Goal: Transaction & Acquisition: Purchase product/service

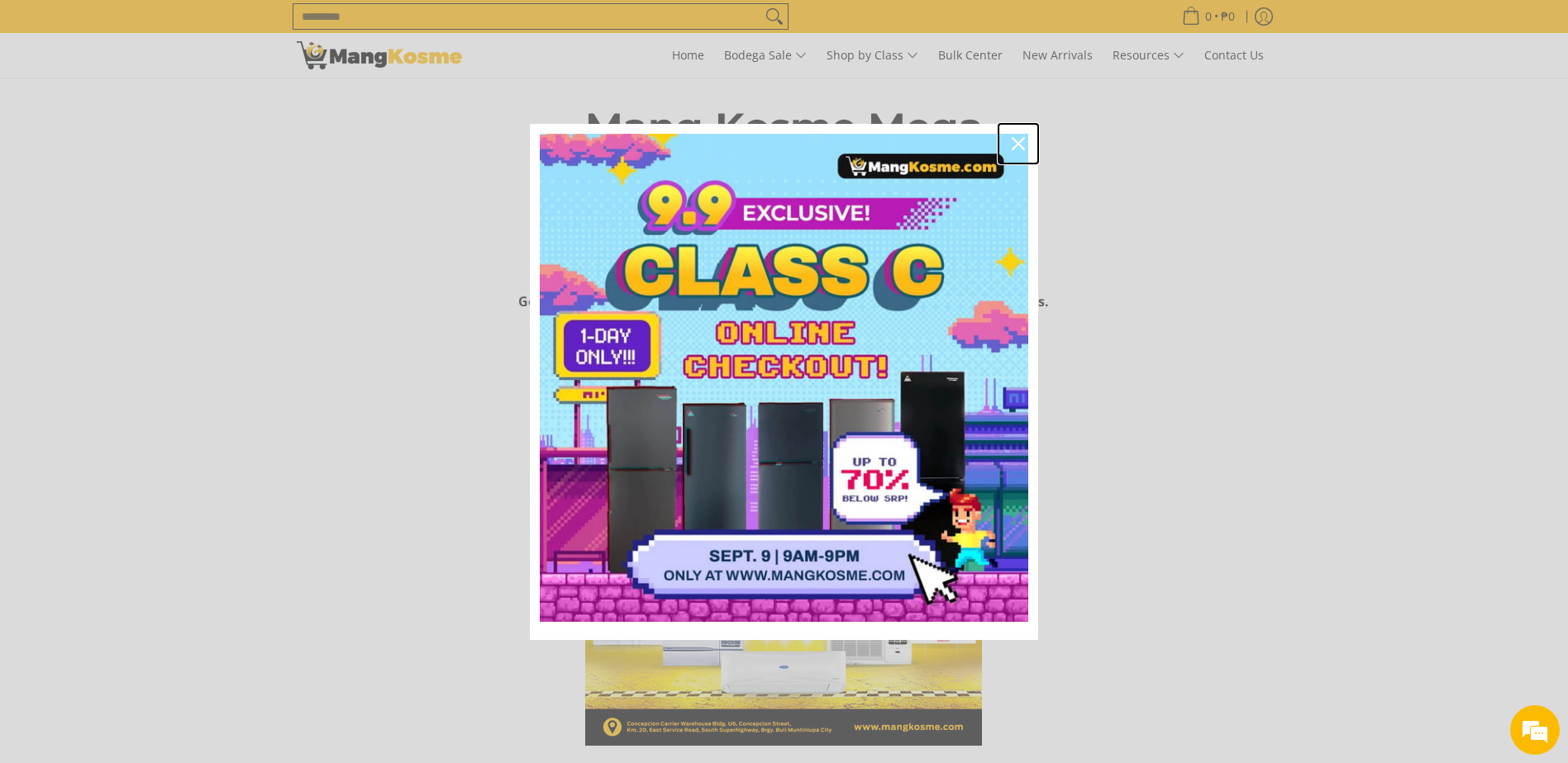
click at [1017, 139] on icon "close icon" at bounding box center [1017, 143] width 13 height 13
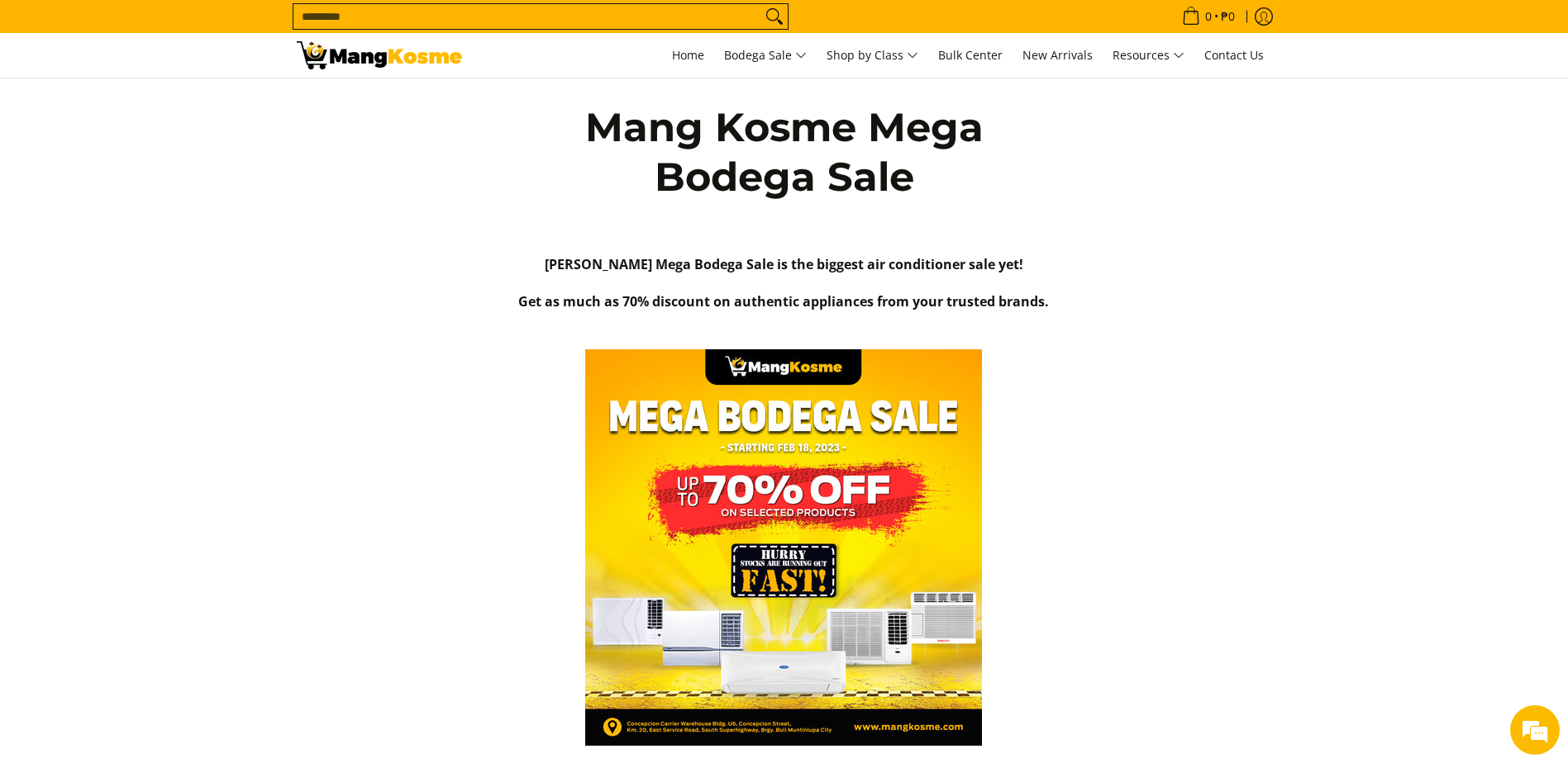
click at [709, 26] on input "Search..." at bounding box center [527, 16] width 468 height 25
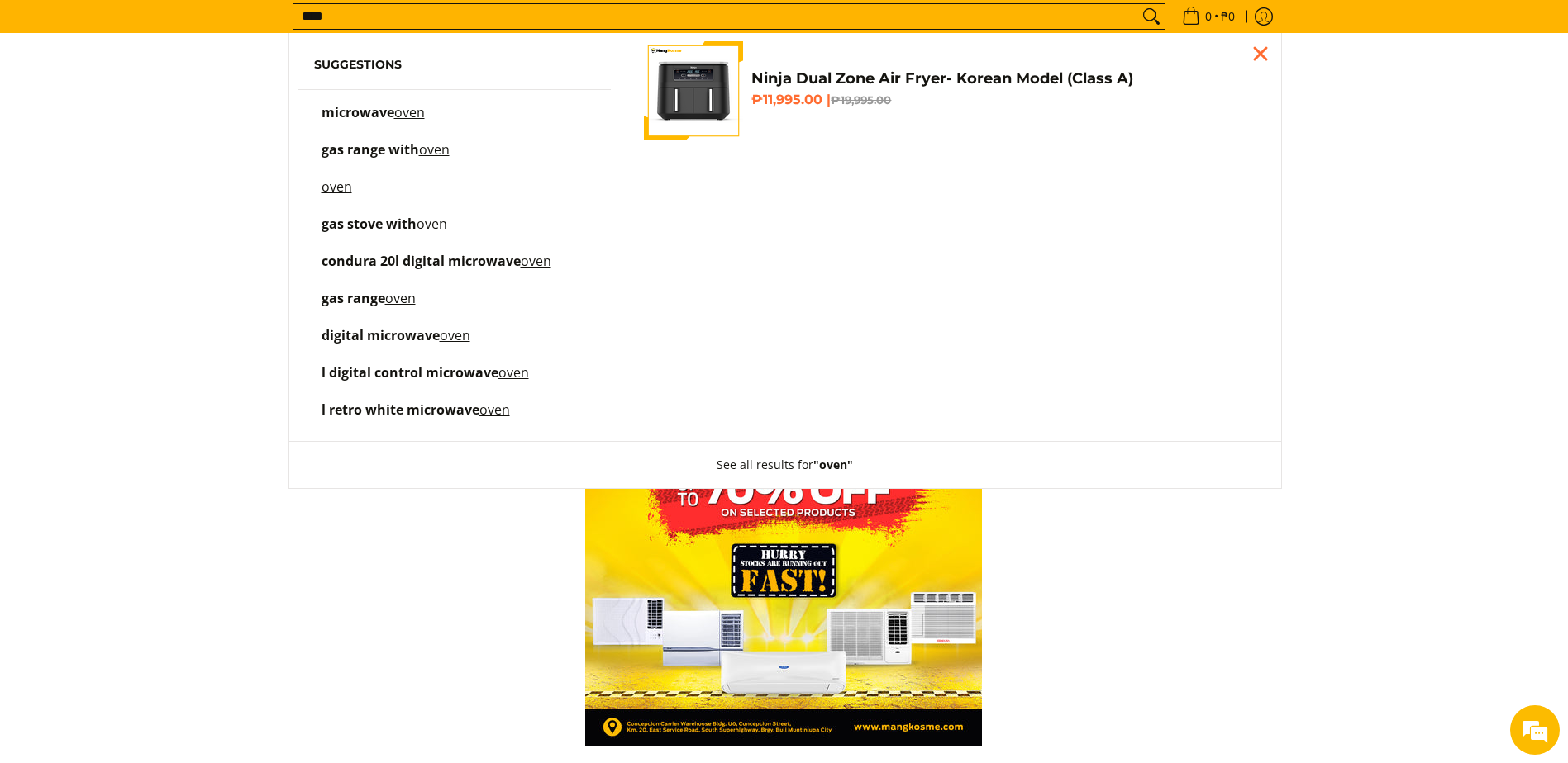
type input "****"
click at [1138, 4] on button "Search" at bounding box center [1151, 16] width 27 height 25
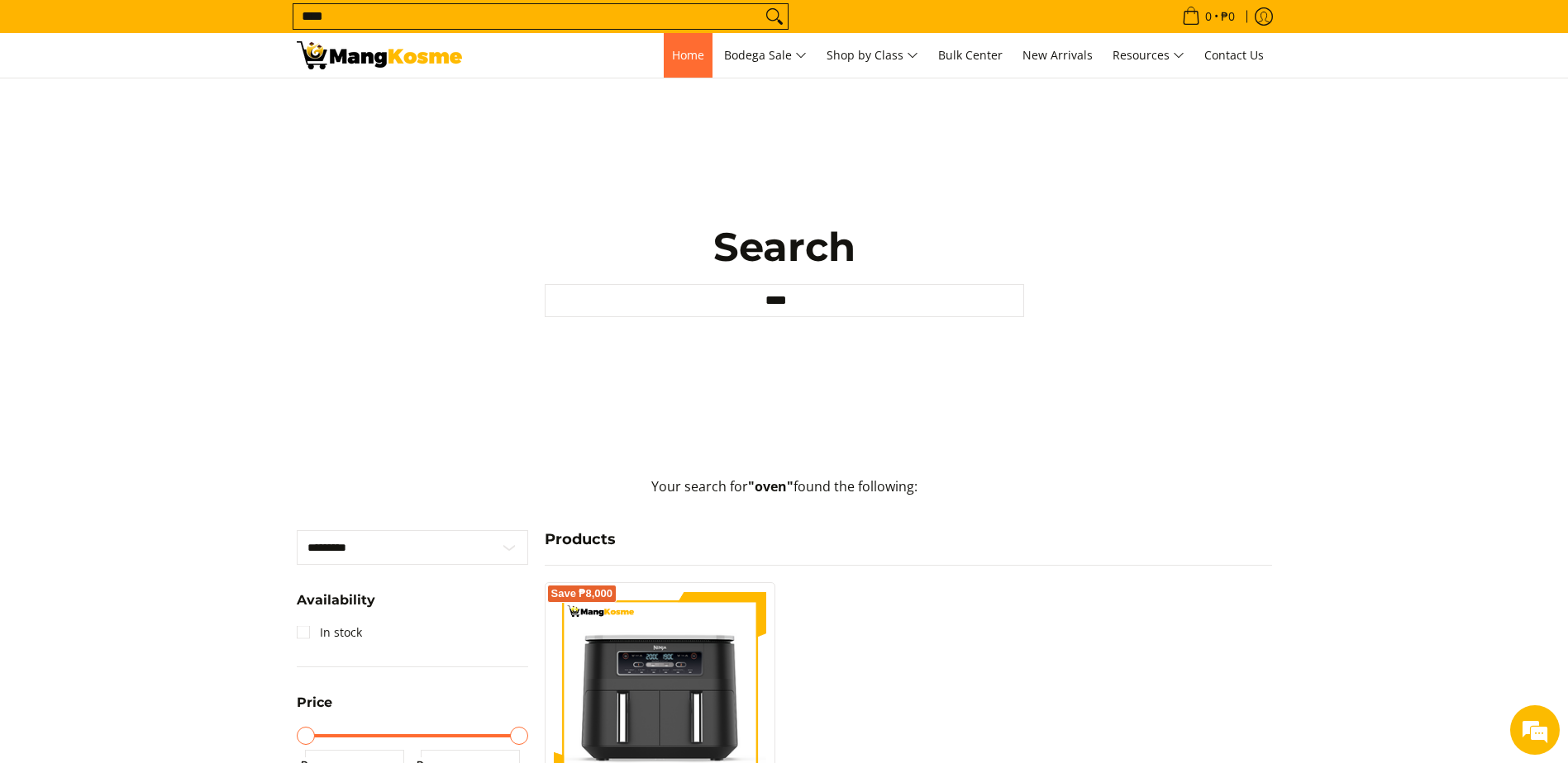
click at [672, 62] on span "Home" at bounding box center [688, 55] width 32 height 15
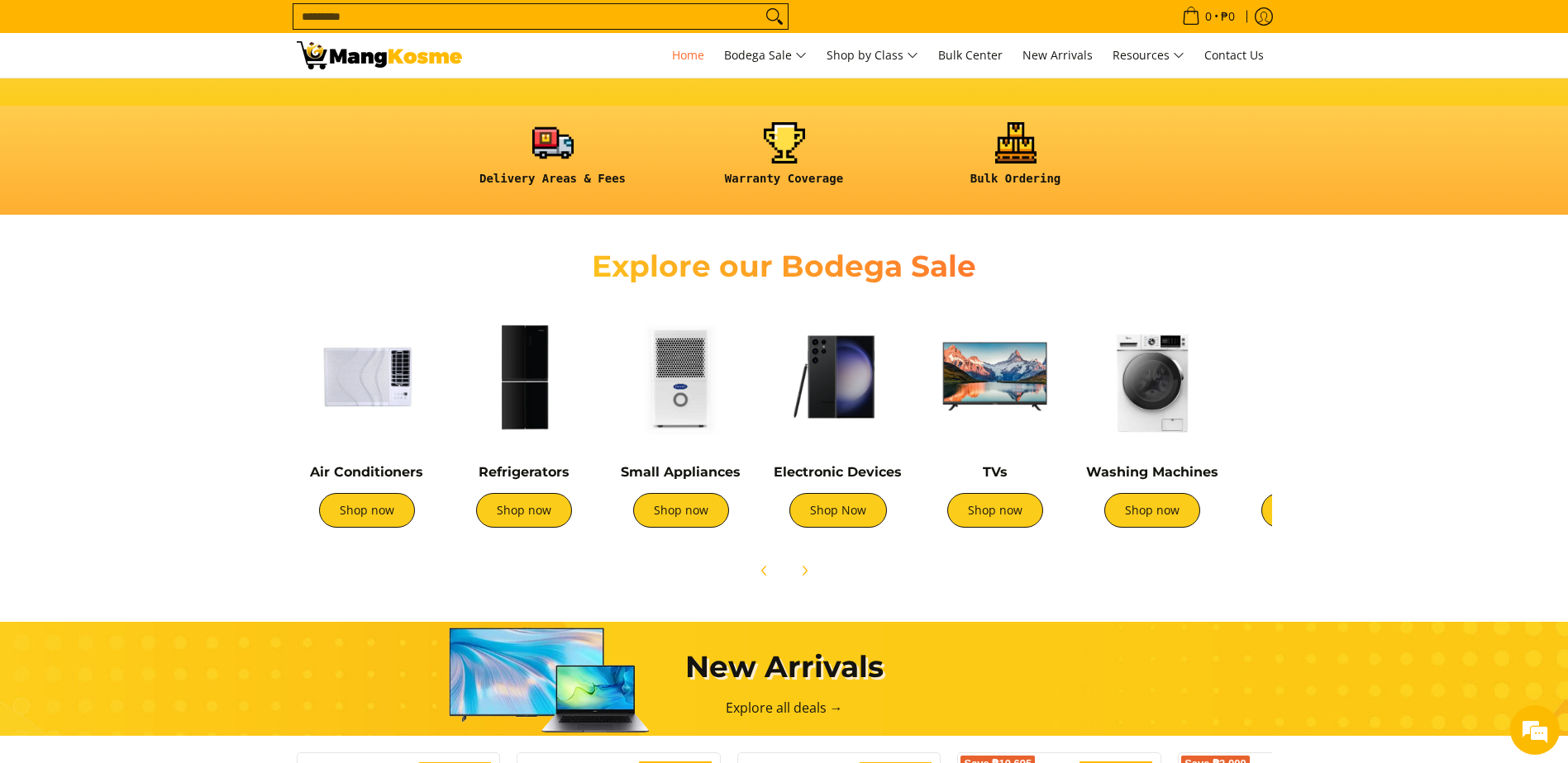
click at [1139, 373] on img at bounding box center [1152, 377] width 140 height 140
